Goal: Check status: Check status

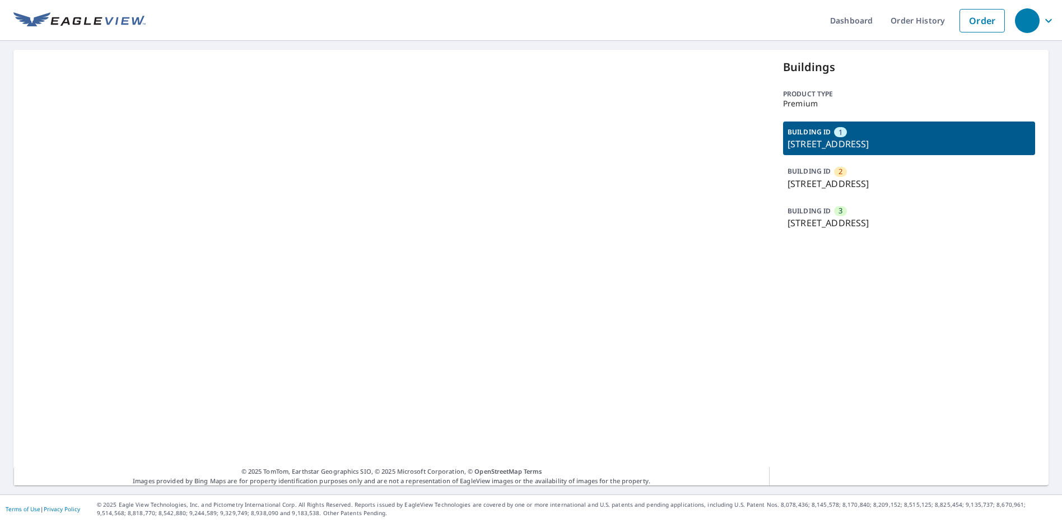
click at [882, 137] on p "[STREET_ADDRESS]" at bounding box center [909, 143] width 243 height 13
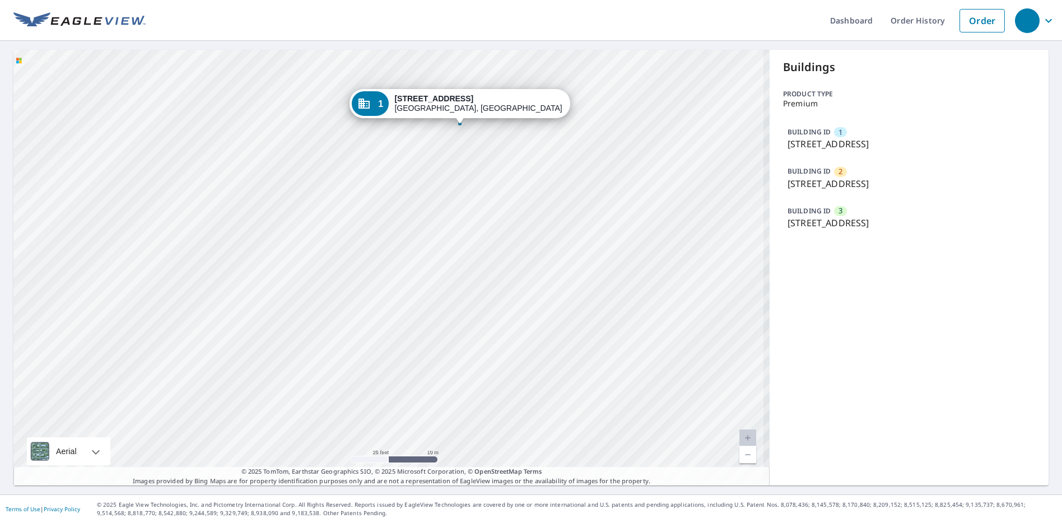
drag, startPoint x: 450, startPoint y: 341, endPoint x: 477, endPoint y: 209, distance: 134.9
click at [477, 209] on div "2 [STREET_ADDRESS] 3 [STREET_ADDRESS] 1 [STREET_ADDRESS]" at bounding box center [391, 268] width 756 height 436
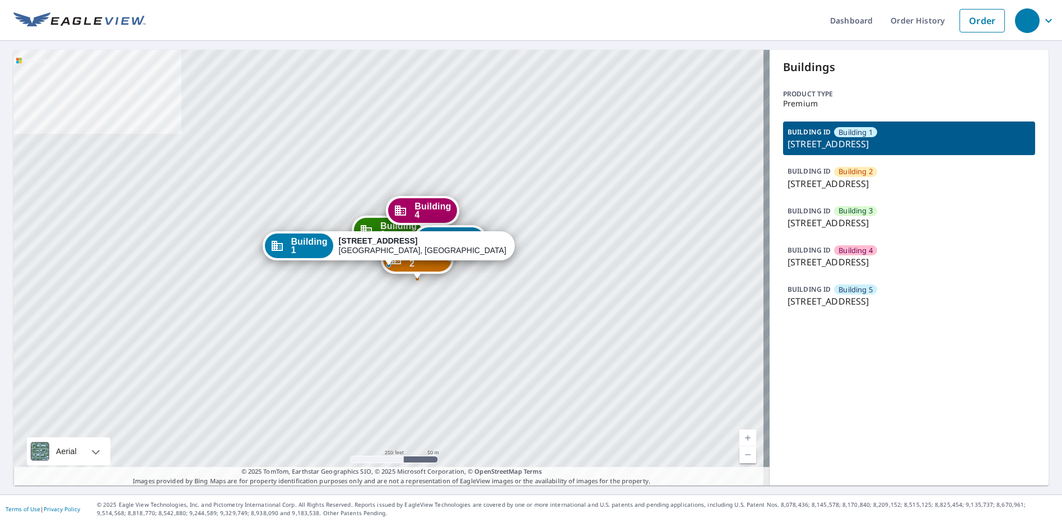
click at [859, 218] on p "122 14th Avenue East, West Fargo, ND, 58078" at bounding box center [909, 222] width 243 height 13
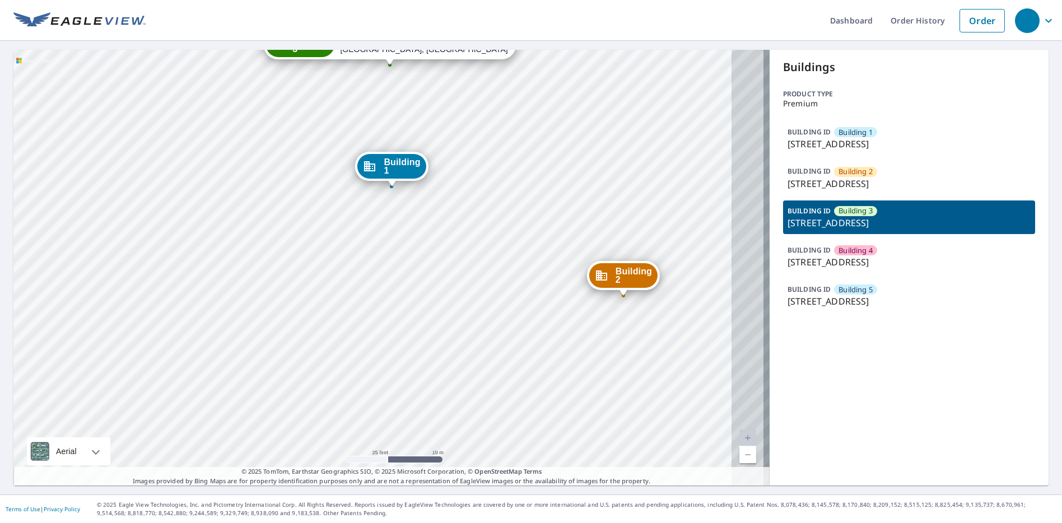
drag, startPoint x: 607, startPoint y: 305, endPoint x: 392, endPoint y: 305, distance: 215.1
click at [392, 305] on div "Building 1 122 14th Ave E West Fargo, ND 58078 Building 2 122 14th Avenue East …" at bounding box center [391, 268] width 756 height 436
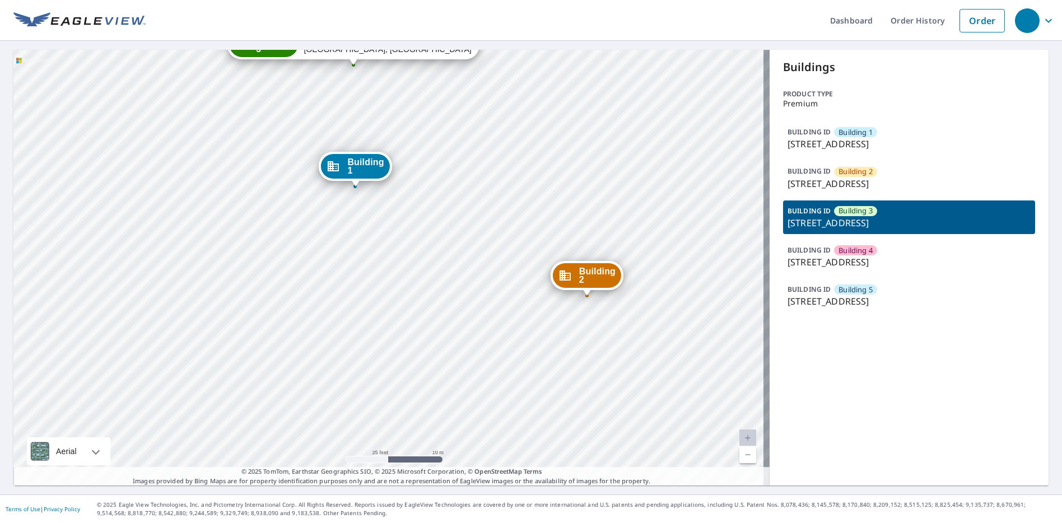
drag, startPoint x: 468, startPoint y: 278, endPoint x: 451, endPoint y: 334, distance: 58.5
click at [451, 334] on div "Building 1 122 14th Ave E West Fargo, ND 58078 Building 2 122 14th Avenue East …" at bounding box center [391, 268] width 756 height 436
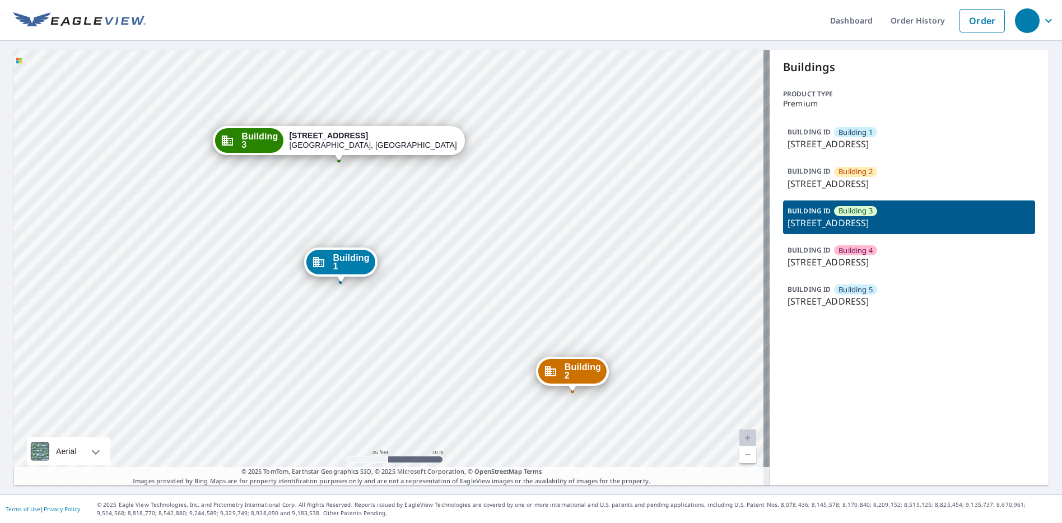
drag, startPoint x: 424, startPoint y: 174, endPoint x: 428, endPoint y: 215, distance: 41.1
click at [428, 215] on div "Building 1 122 14th Ave E West Fargo, ND 58078 Building 2 122 14th Avenue East …" at bounding box center [391, 268] width 756 height 436
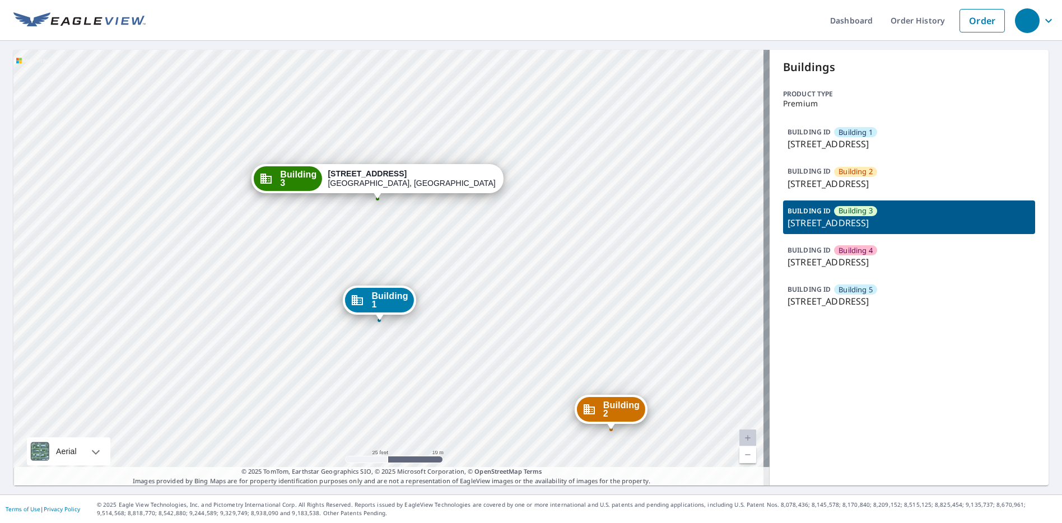
drag, startPoint x: 338, startPoint y: 224, endPoint x: 278, endPoint y: 226, distance: 59.4
click at [278, 226] on div "Building 1 122 14th Ave E West Fargo, ND 58078 Building 2 122 14th Avenue East …" at bounding box center [391, 268] width 756 height 436
